Goal: Task Accomplishment & Management: Manage account settings

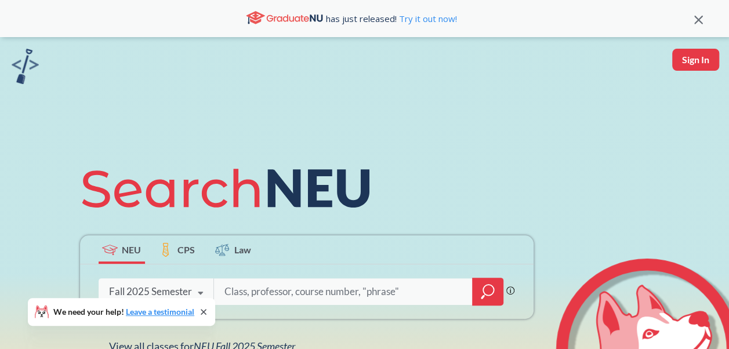
drag, startPoint x: 440, startPoint y: 299, endPoint x: 438, endPoint y: 293, distance: 5.9
click at [438, 299] on input "search" at bounding box center [343, 292] width 241 height 24
type input "inno2301"
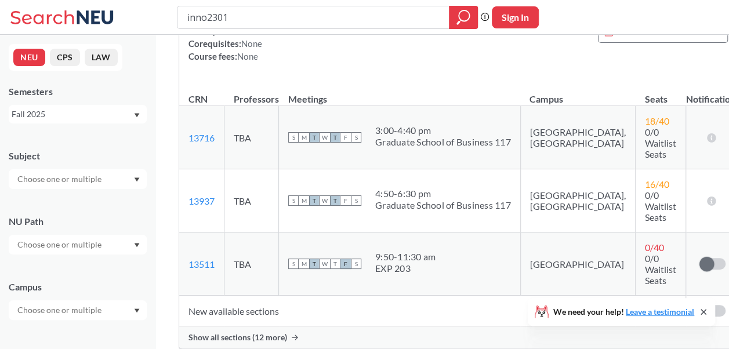
scroll to position [174, 0]
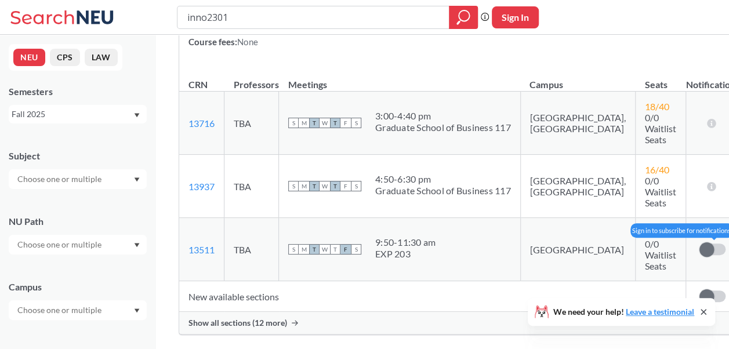
click at [699, 242] on span at bounding box center [706, 249] width 14 height 14
click at [699, 244] on input "checkbox" at bounding box center [699, 244] width 0 height 0
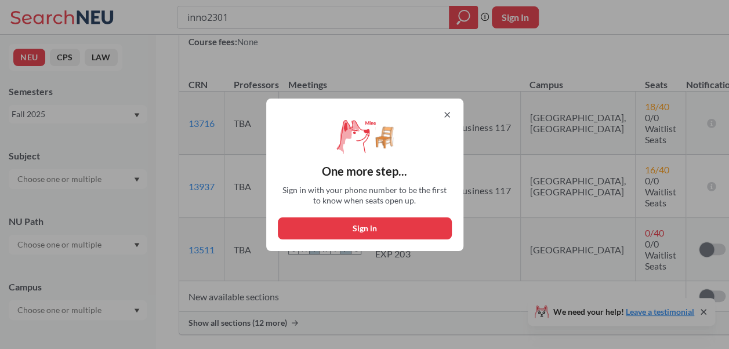
click at [379, 227] on button "Sign in" at bounding box center [365, 228] width 174 height 22
select select "US"
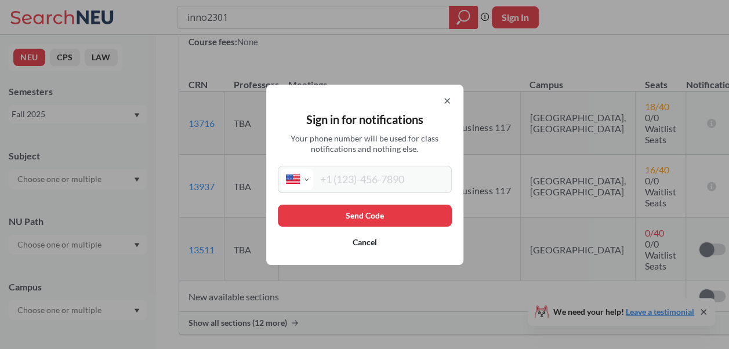
click at [384, 167] on div "International [GEOGRAPHIC_DATA] [GEOGRAPHIC_DATA] [GEOGRAPHIC_DATA] [GEOGRAPHIC…" at bounding box center [365, 179] width 174 height 27
click at [366, 177] on input "tel" at bounding box center [381, 179] width 136 height 21
type input "[PHONE_NUMBER]"
click at [376, 217] on button "Send Code" at bounding box center [365, 216] width 174 height 22
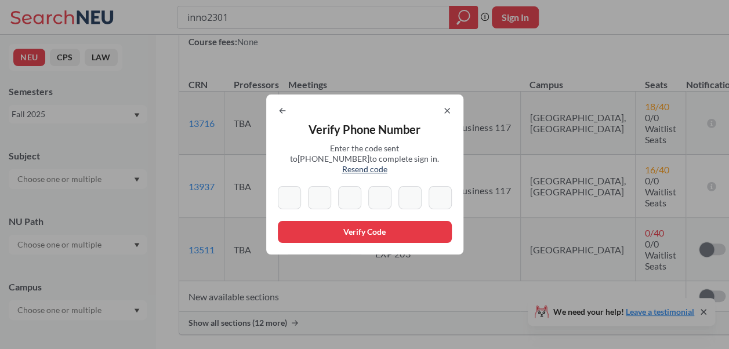
type input "2"
type input "5"
type input "1"
type input "6"
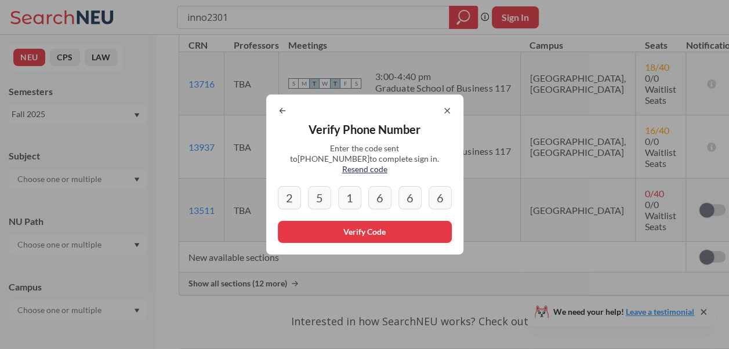
scroll to position [232, 0]
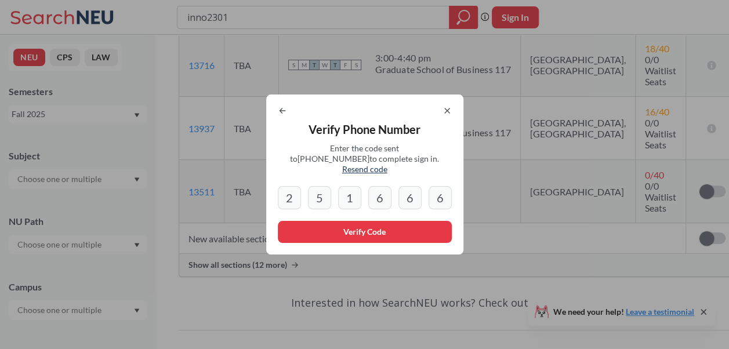
type input "6"
click at [418, 234] on button "Verify Code" at bounding box center [365, 232] width 174 height 22
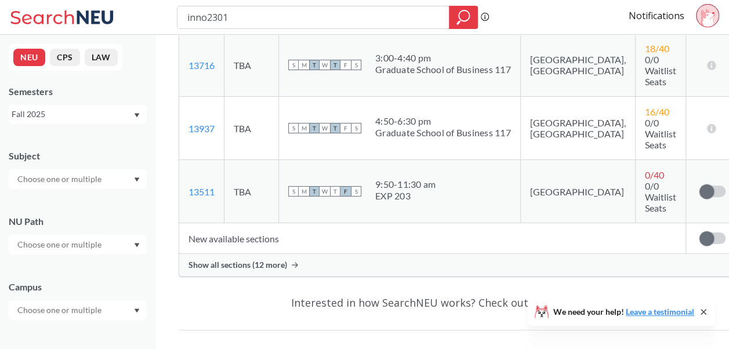
click at [270, 260] on span "Show all sections (12 more)" at bounding box center [237, 265] width 99 height 10
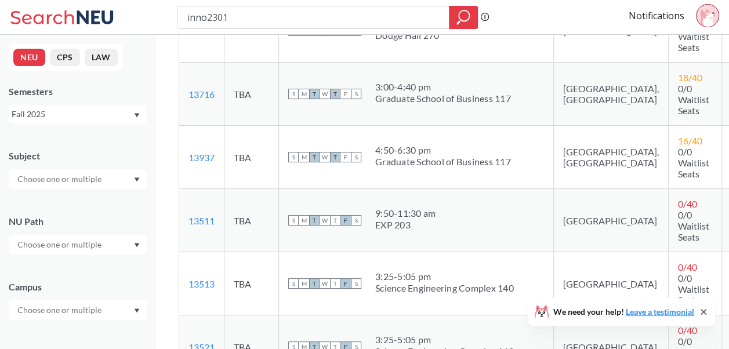
scroll to position [348, 0]
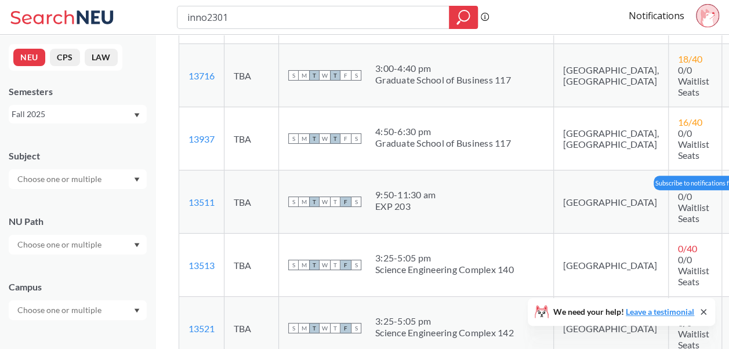
click at [728, 199] on span at bounding box center [742, 202] width 14 height 14
click at [728, 196] on input "checkbox" at bounding box center [735, 196] width 0 height 0
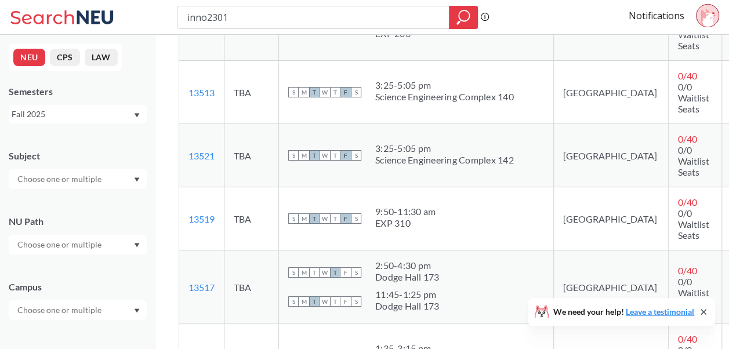
scroll to position [522, 0]
click at [728, 215] on span at bounding box center [742, 218] width 14 height 14
click at [728, 212] on input "checkbox" at bounding box center [735, 212] width 0 height 0
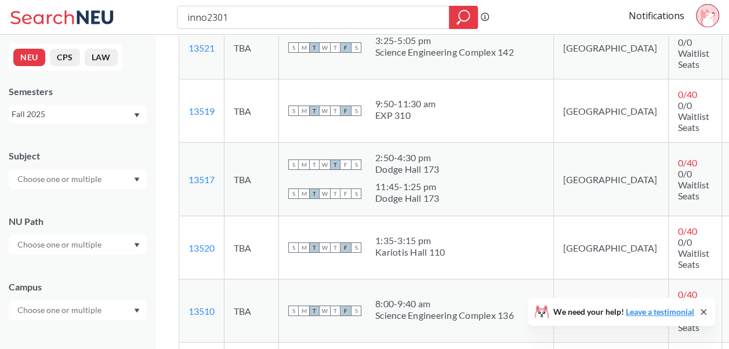
scroll to position [638, 0]
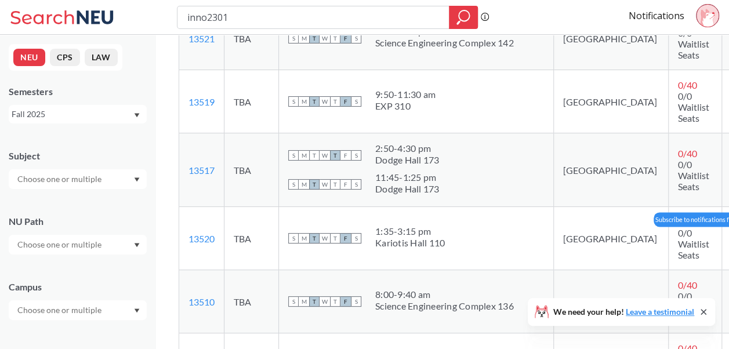
click at [728, 237] on span at bounding box center [742, 238] width 14 height 14
click at [728, 233] on input "checkbox" at bounding box center [735, 233] width 0 height 0
